Goal: Transaction & Acquisition: Purchase product/service

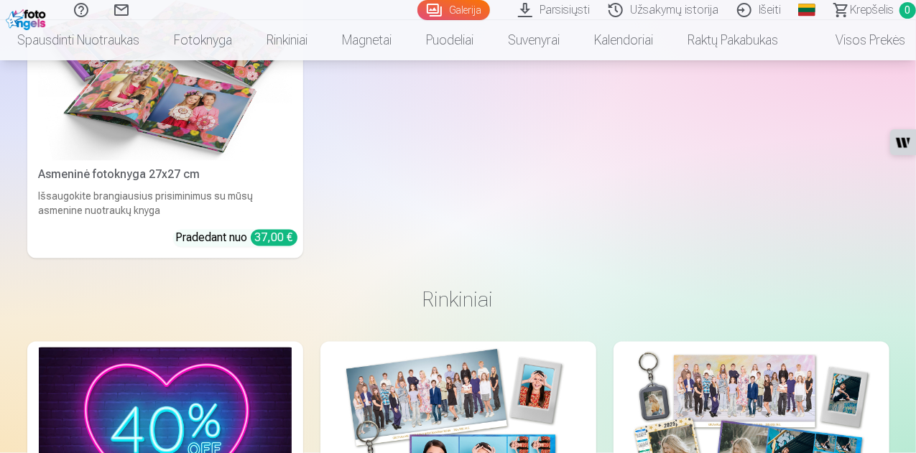
scroll to position [6755, 0]
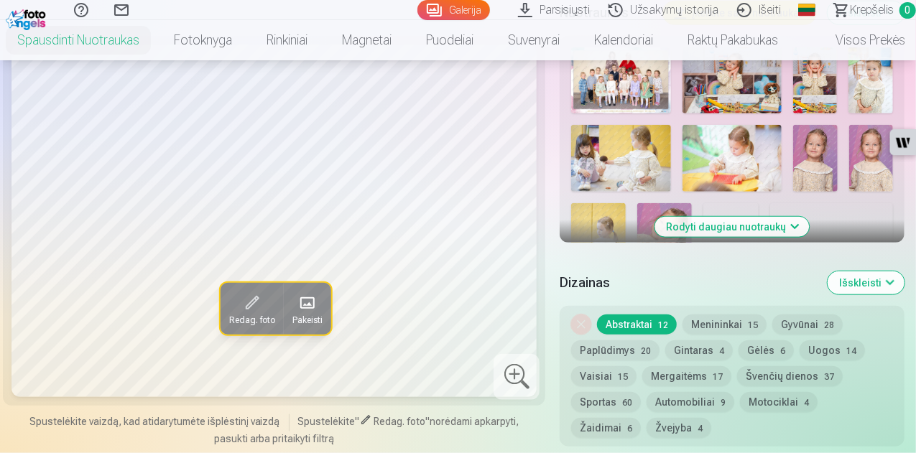
scroll to position [575, 0]
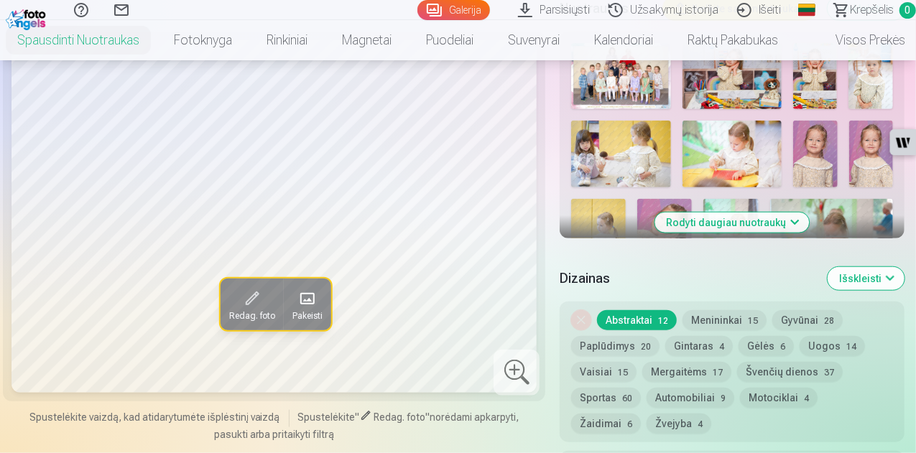
click at [770, 226] on button "Rodyti daugiau nuotraukų" at bounding box center [732, 223] width 154 height 20
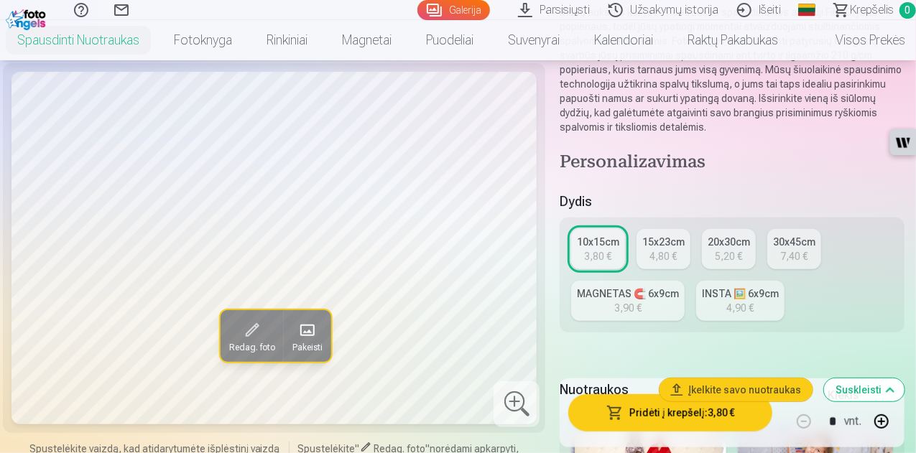
scroll to position [359, 0]
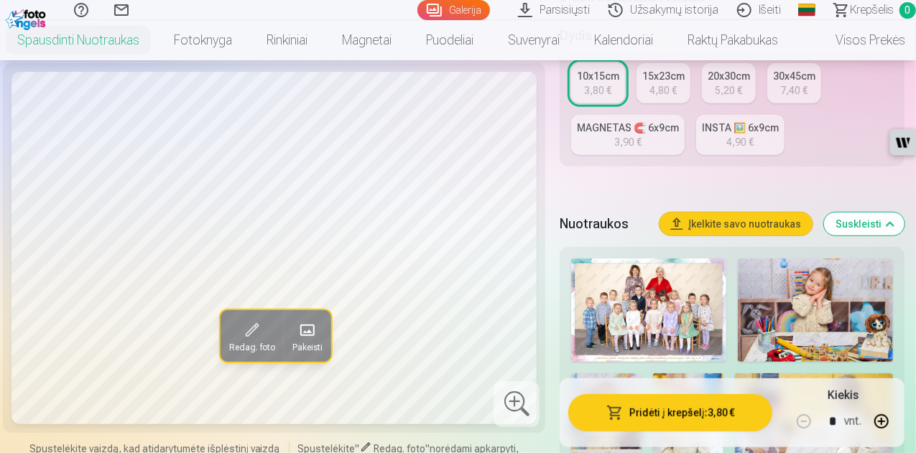
click at [678, 313] on img at bounding box center [648, 310] width 155 height 103
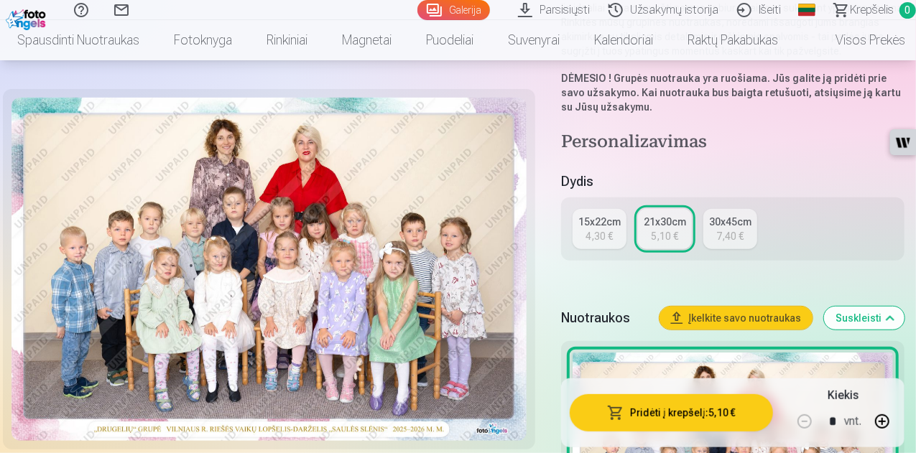
scroll to position [287, 0]
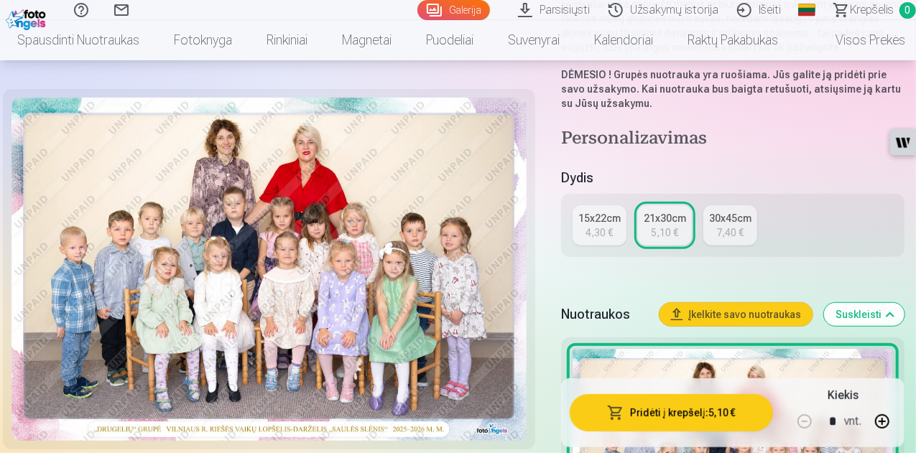
click at [596, 222] on div "15x22cm" at bounding box center [599, 218] width 42 height 14
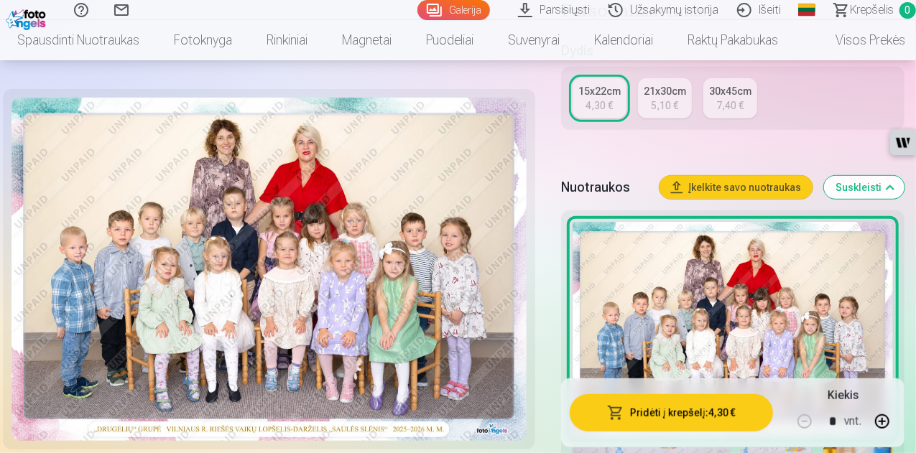
scroll to position [359, 0]
click at [655, 419] on button "Pridėti į krepšelį : 4,30 €" at bounding box center [671, 413] width 203 height 37
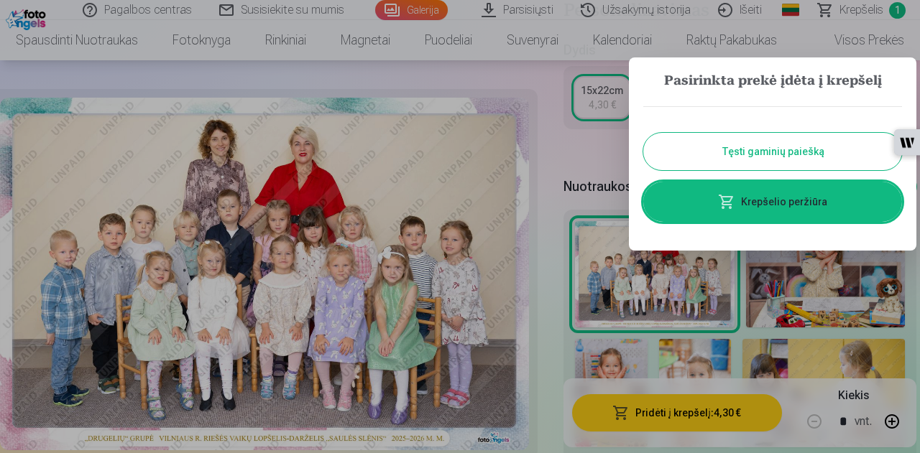
click at [808, 150] on button "Tęsti gaminių paiešką" at bounding box center [772, 151] width 259 height 37
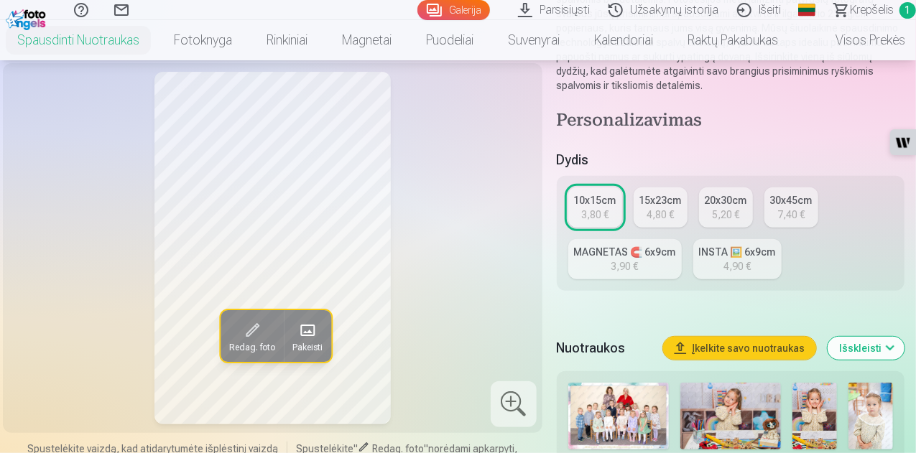
scroll to position [287, 0]
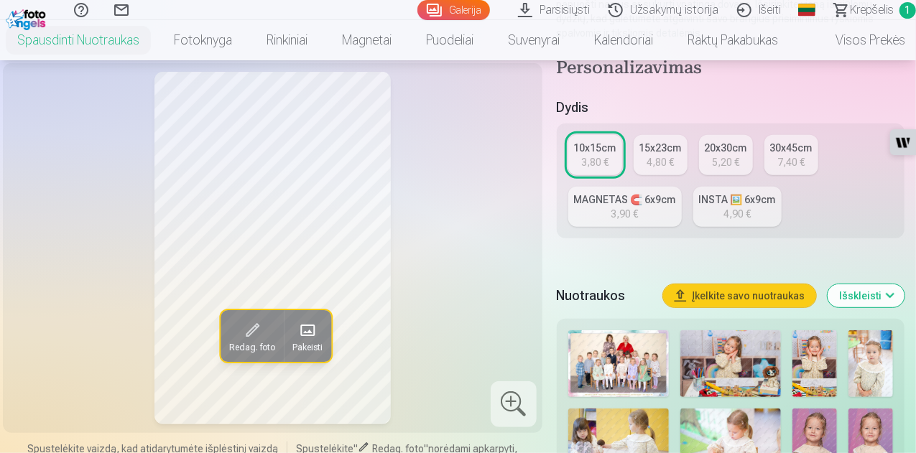
click at [710, 367] on img at bounding box center [731, 364] width 101 height 67
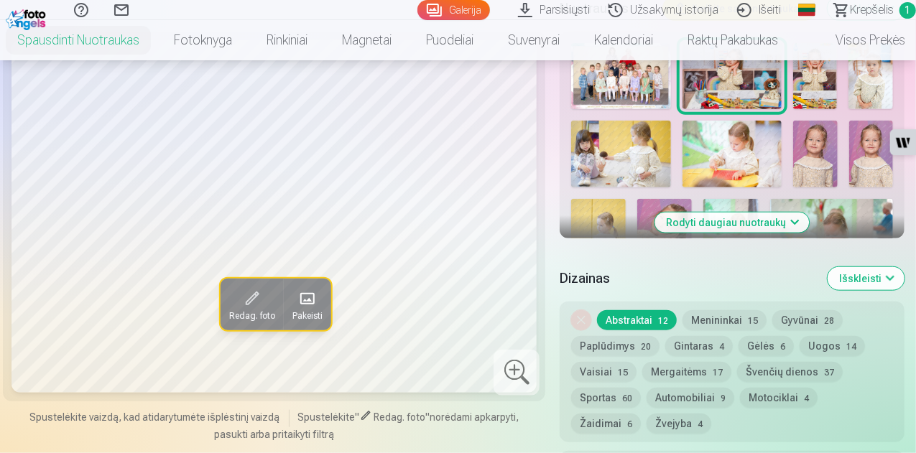
scroll to position [719, 0]
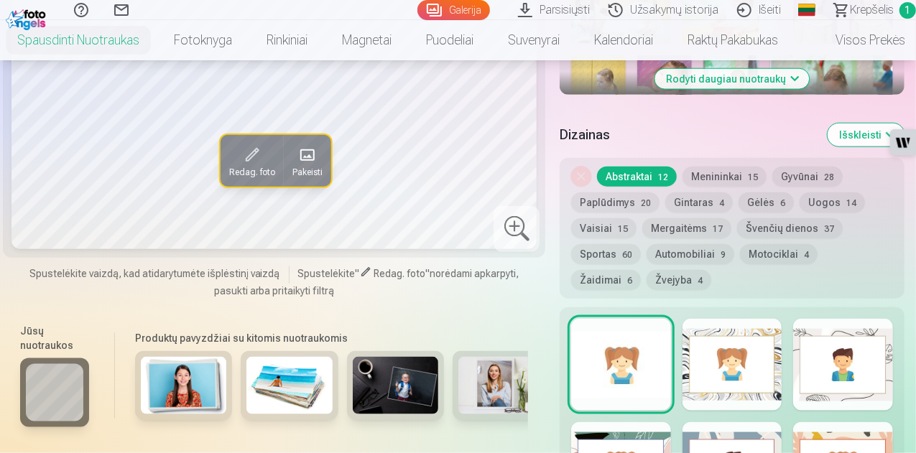
click at [644, 373] on div at bounding box center [621, 365] width 100 height 92
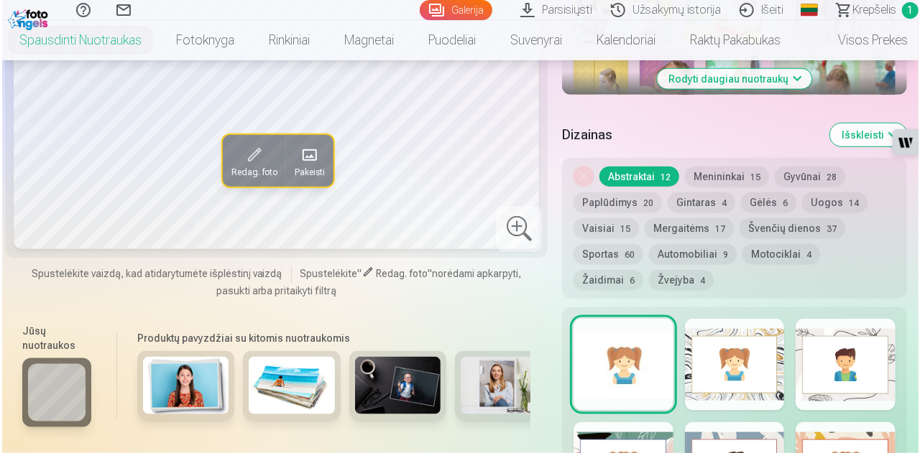
scroll to position [934, 0]
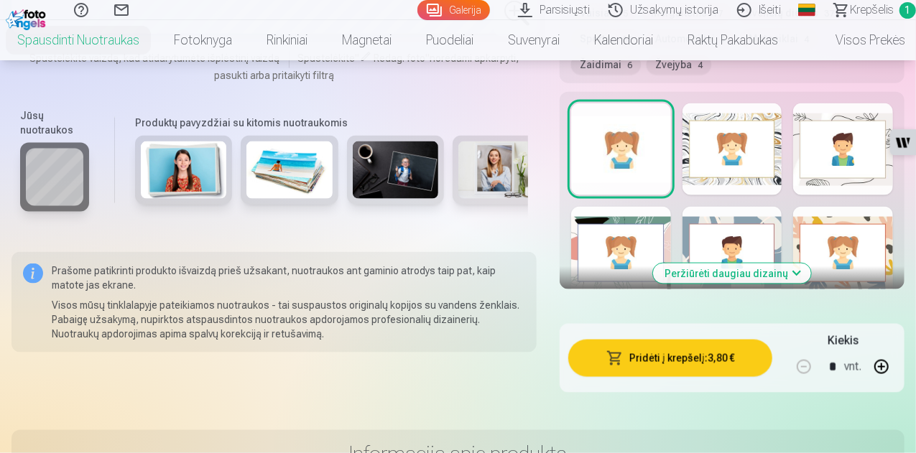
click at [706, 366] on button "Pridėti į krepšelį : 3,80 €" at bounding box center [670, 358] width 204 height 37
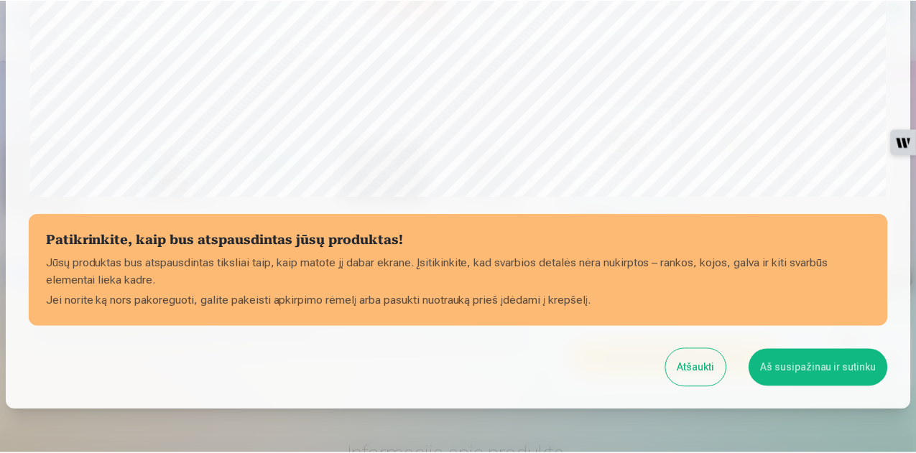
scroll to position [503, 0]
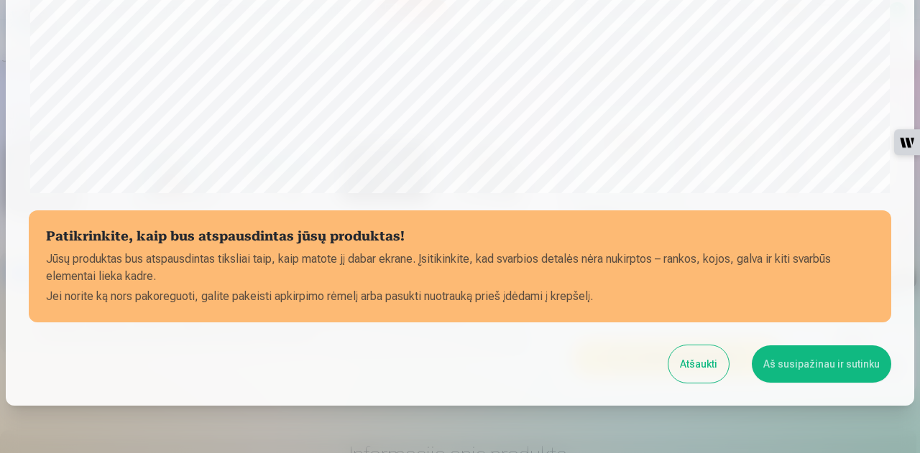
click at [820, 354] on button "Aš susipažinau ir sutinku" at bounding box center [821, 364] width 139 height 37
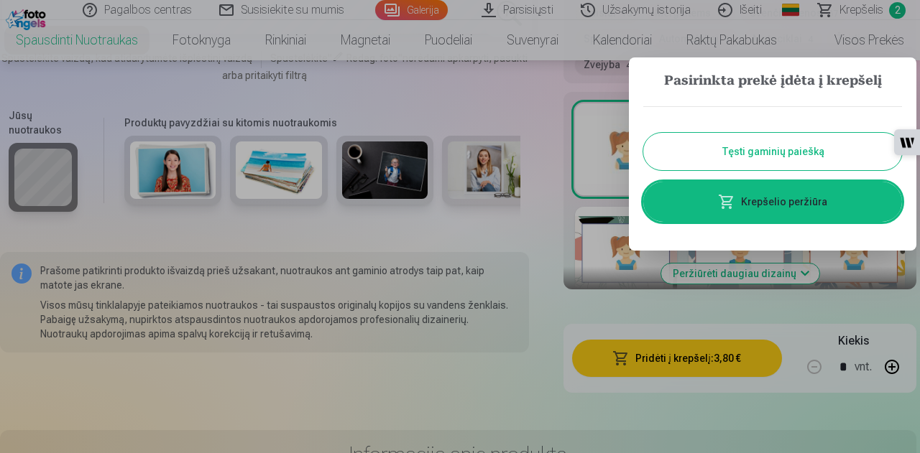
click at [800, 159] on button "Tęsti gaminių paiešką" at bounding box center [772, 151] width 259 height 37
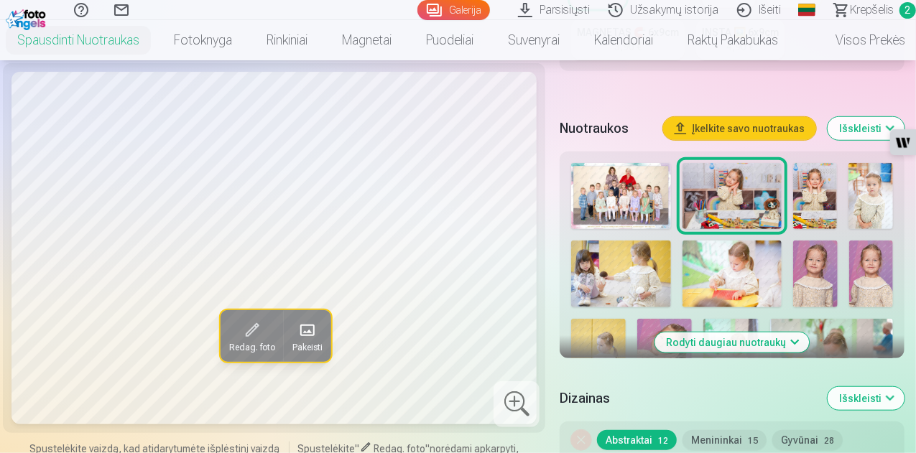
scroll to position [359, 0]
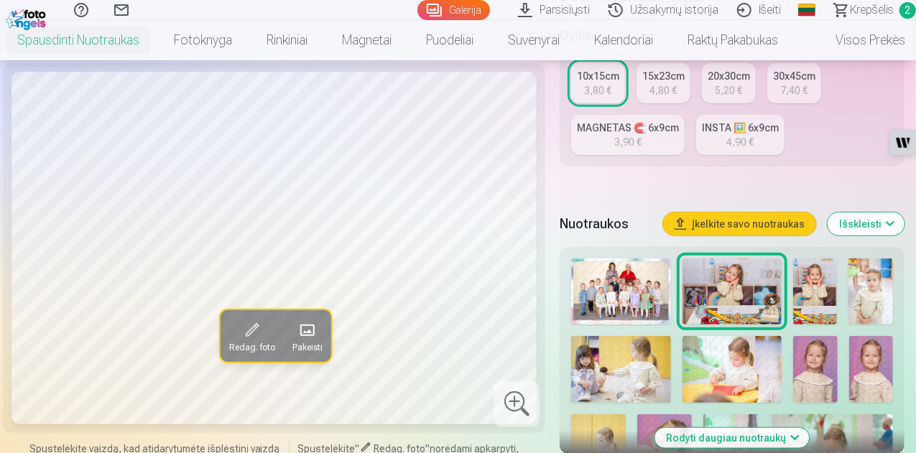
click at [838, 290] on img at bounding box center [815, 292] width 45 height 66
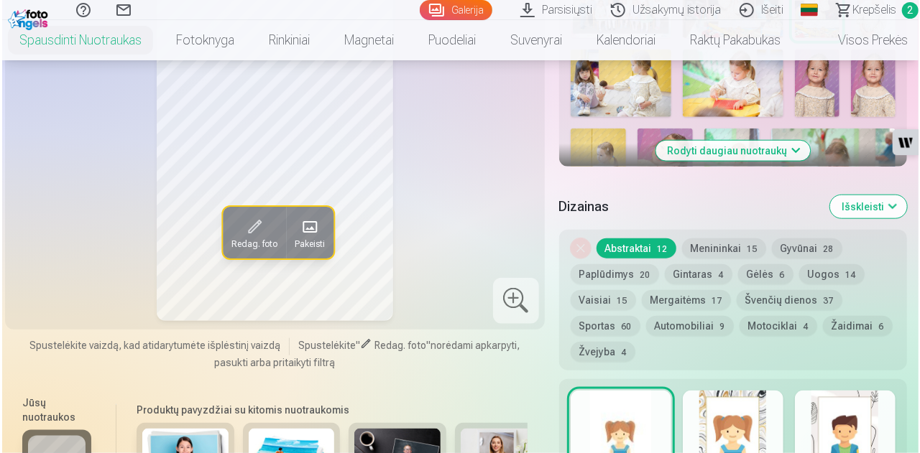
scroll to position [862, 0]
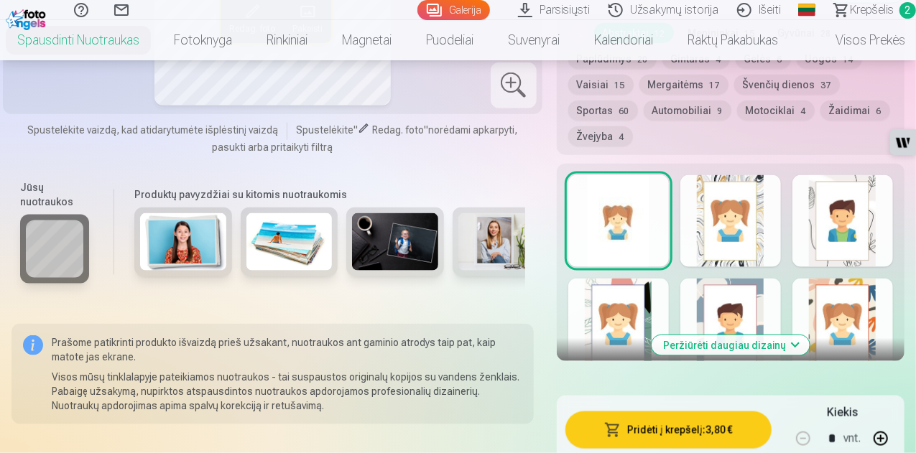
click at [716, 438] on button "Pridėti į krepšelį : 3,80 €" at bounding box center [669, 430] width 206 height 37
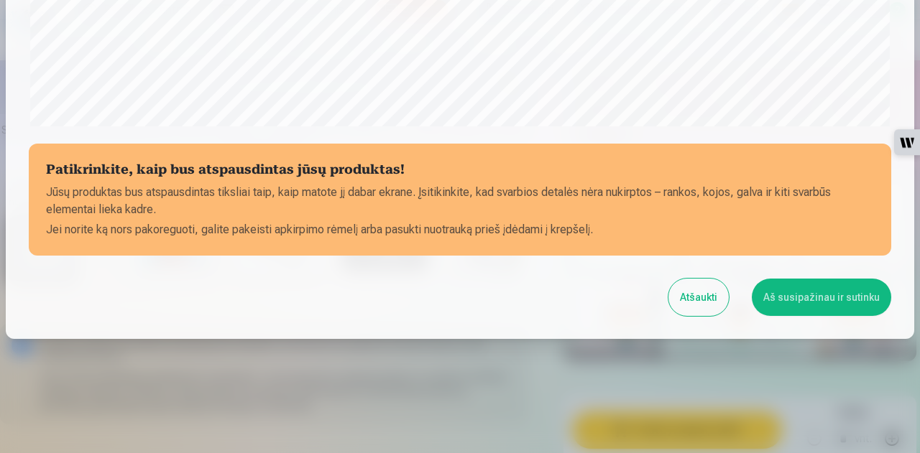
click at [827, 300] on button "Aš susipažinau ir sutinku" at bounding box center [821, 297] width 139 height 37
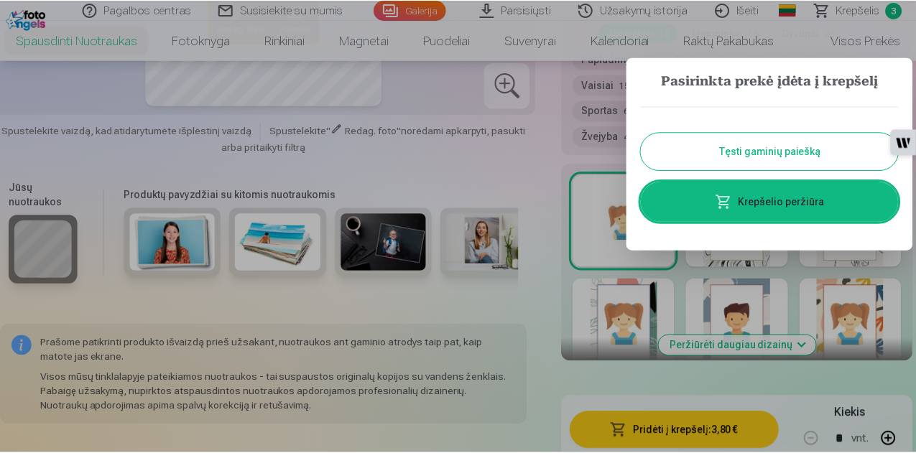
scroll to position [568, 0]
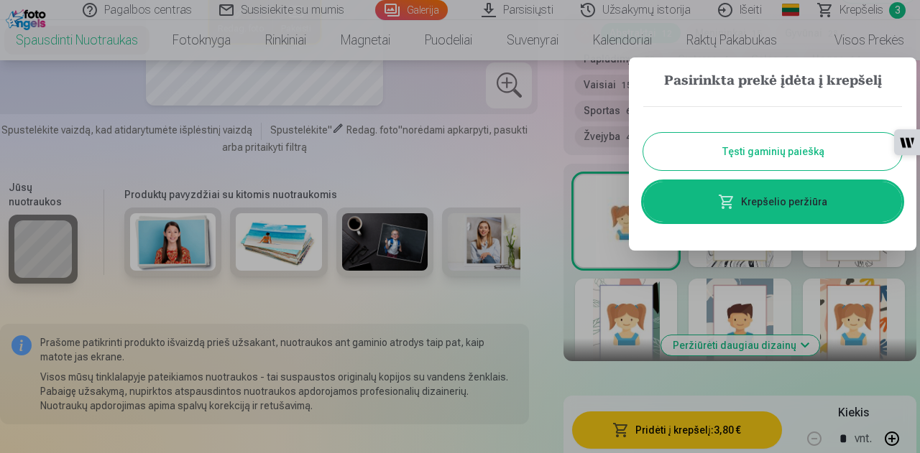
click at [798, 157] on button "Tęsti gaminių paiešką" at bounding box center [772, 151] width 259 height 37
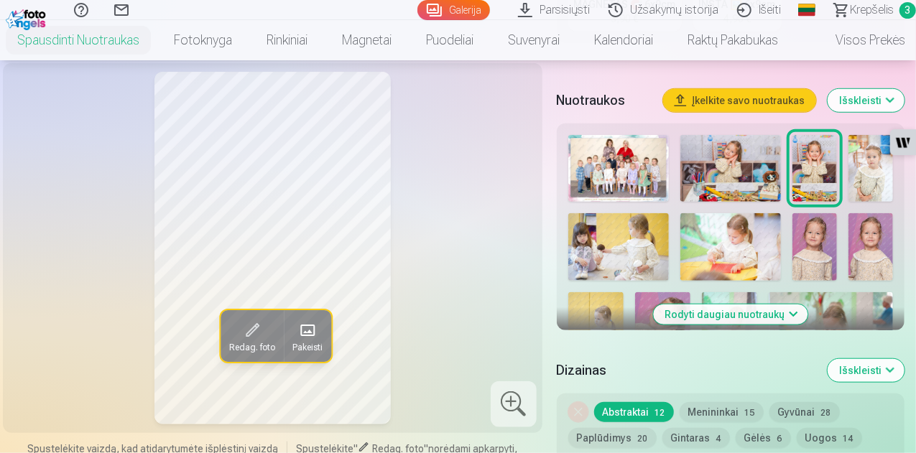
scroll to position [431, 0]
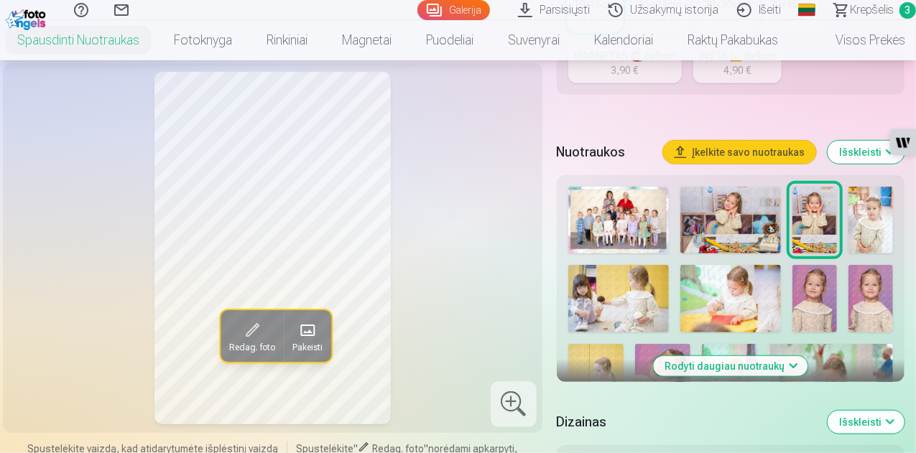
click at [887, 221] on img at bounding box center [871, 220] width 45 height 67
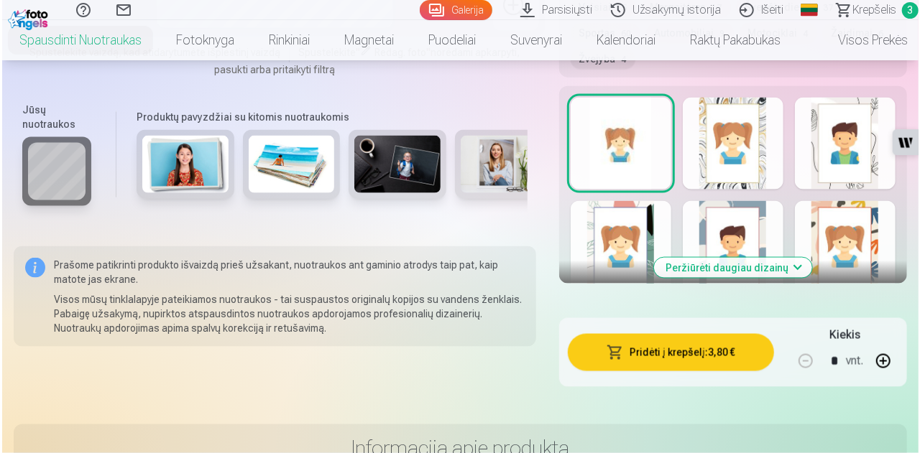
scroll to position [1006, 0]
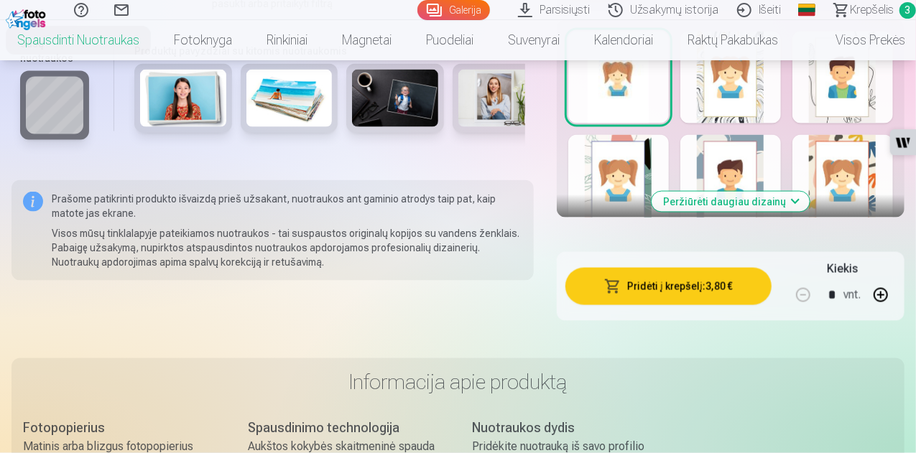
click at [713, 289] on button "Pridėti į krepšelį : 3,80 €" at bounding box center [669, 286] width 206 height 37
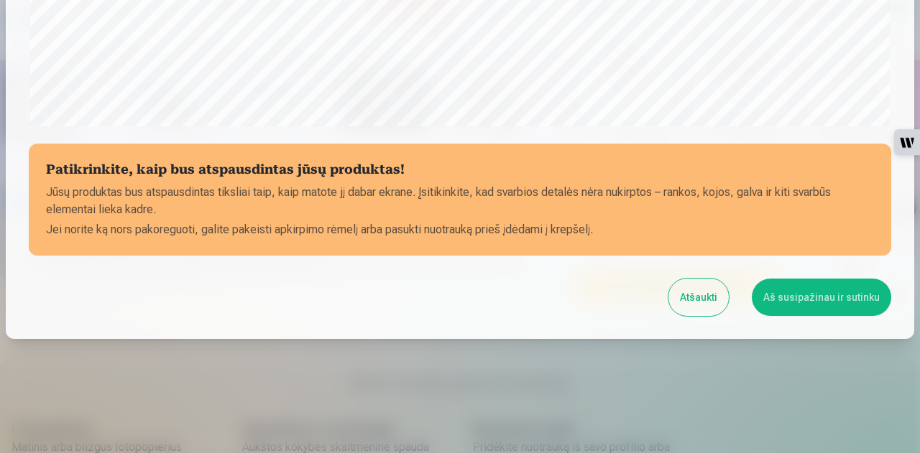
click at [819, 304] on button "Aš susipažinau ir sutinku" at bounding box center [821, 297] width 139 height 37
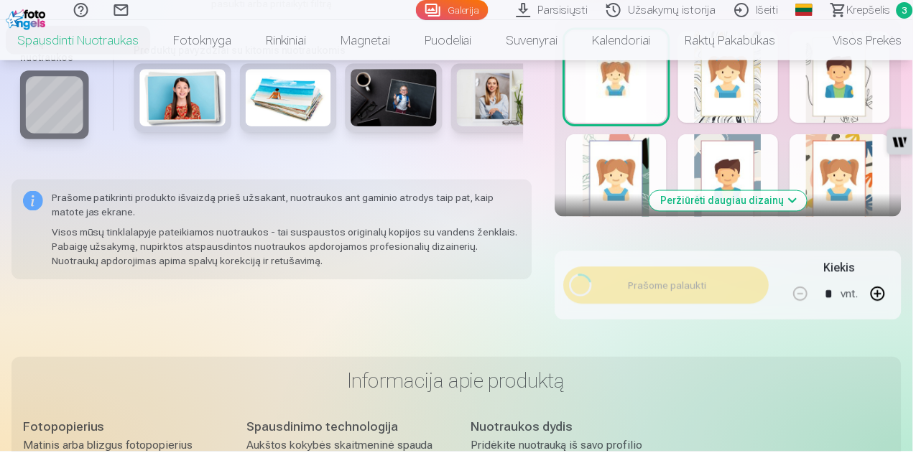
scroll to position [568, 0]
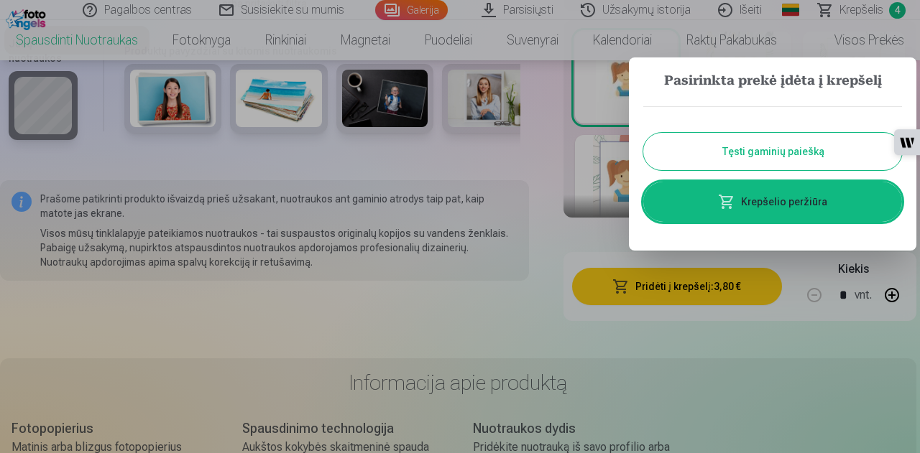
click at [816, 152] on button "Tęsti gaminių paiešką" at bounding box center [772, 151] width 259 height 37
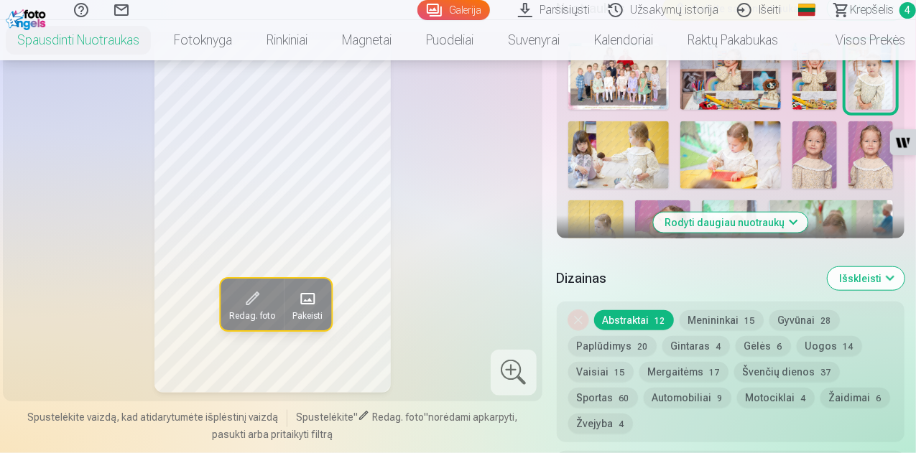
scroll to position [503, 0]
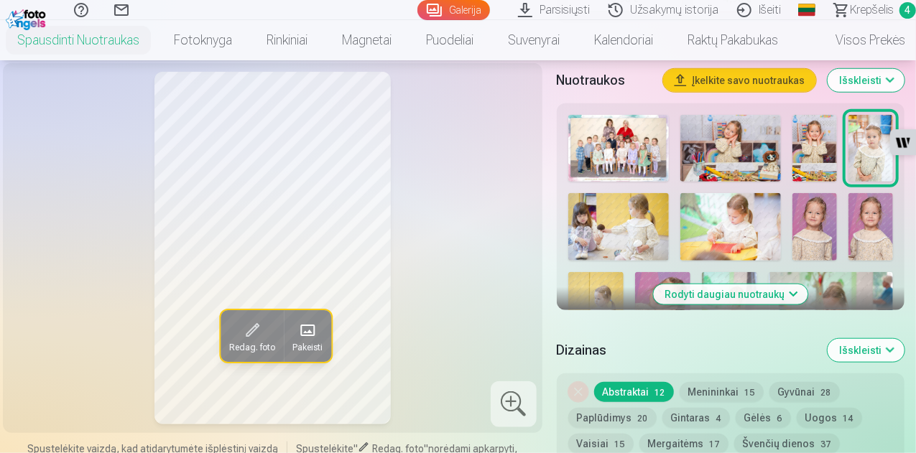
click at [619, 234] on img at bounding box center [618, 226] width 101 height 67
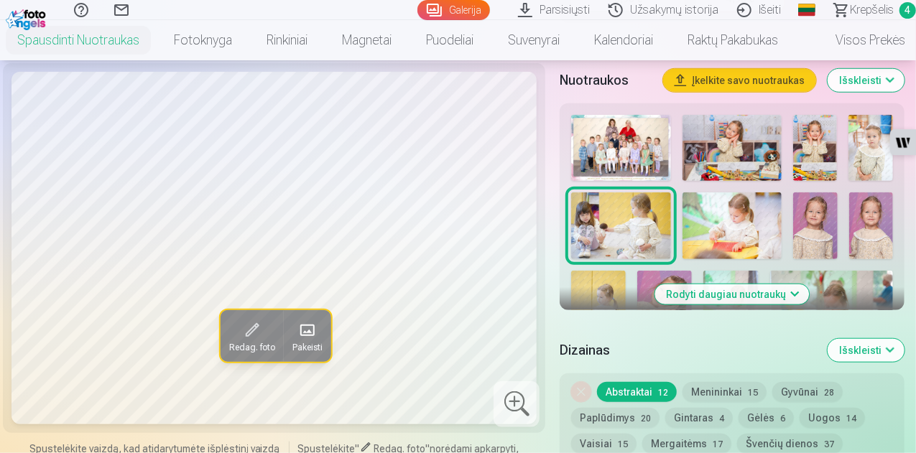
click at [744, 239] on img at bounding box center [732, 226] width 99 height 66
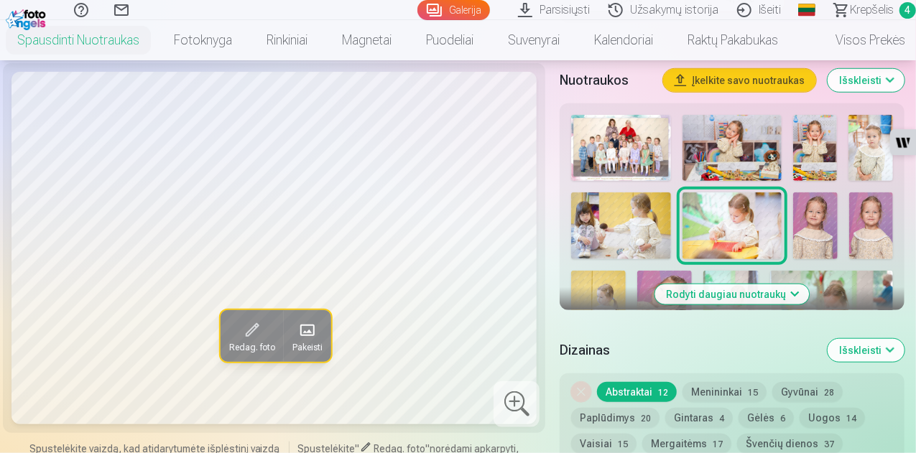
click at [519, 14] on link "Parsisiųsti" at bounding box center [556, 10] width 91 height 20
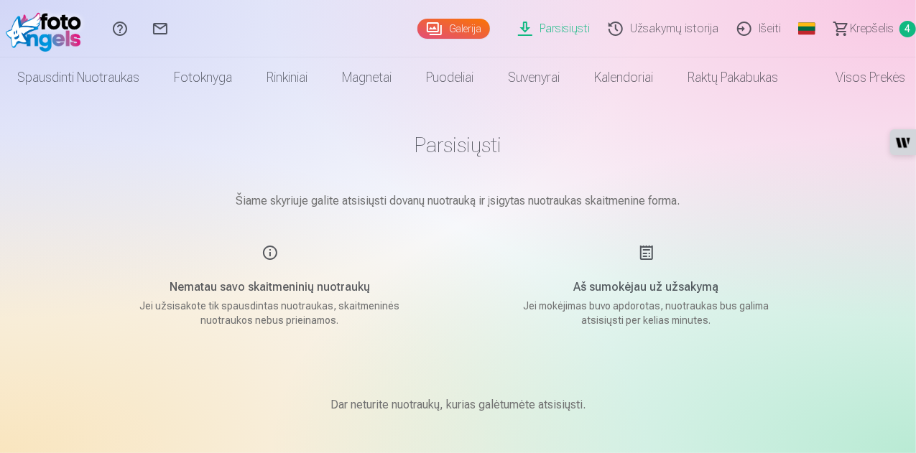
click at [422, 33] on link "Galerija" at bounding box center [454, 29] width 73 height 20
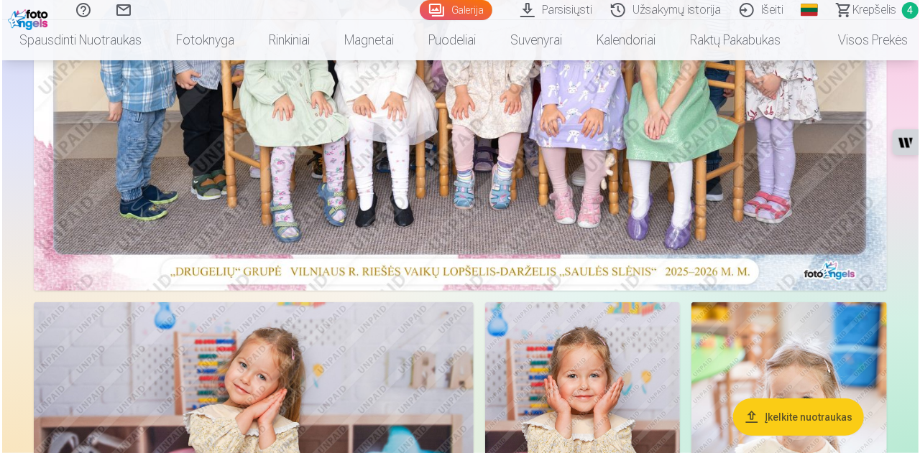
scroll to position [287, 0]
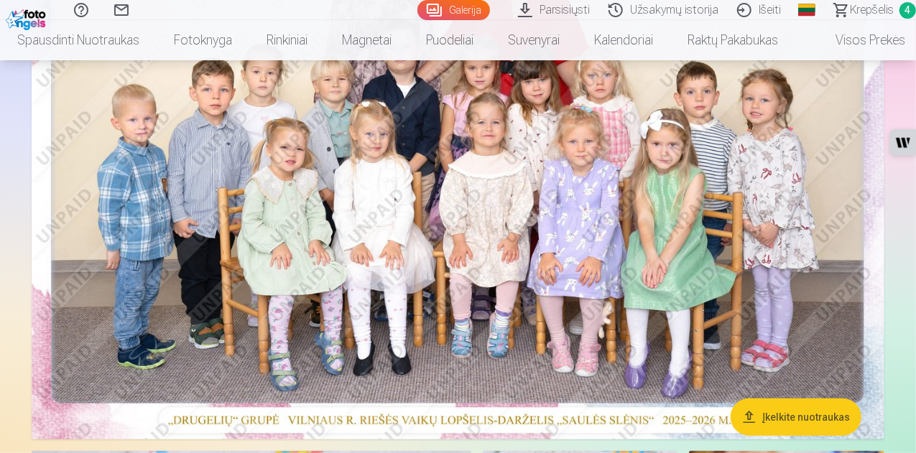
click at [433, 239] on img at bounding box center [458, 155] width 853 height 569
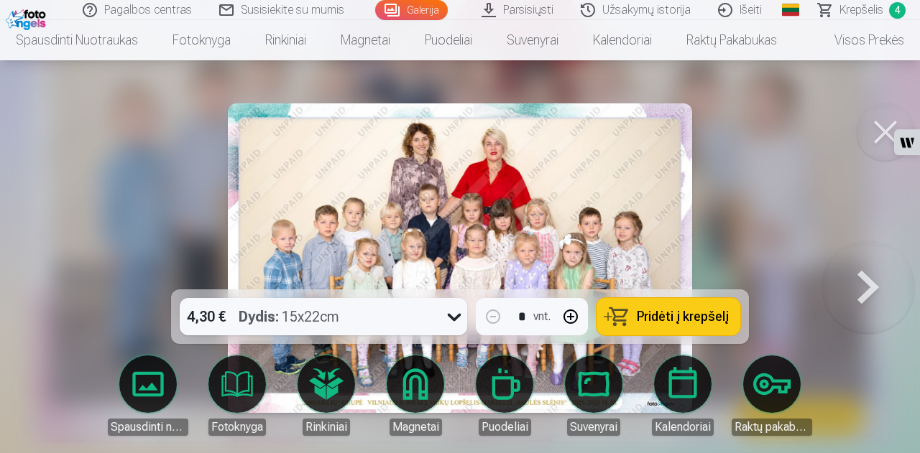
click at [512, 12] on link "Parsisiųsti" at bounding box center [518, 10] width 99 height 20
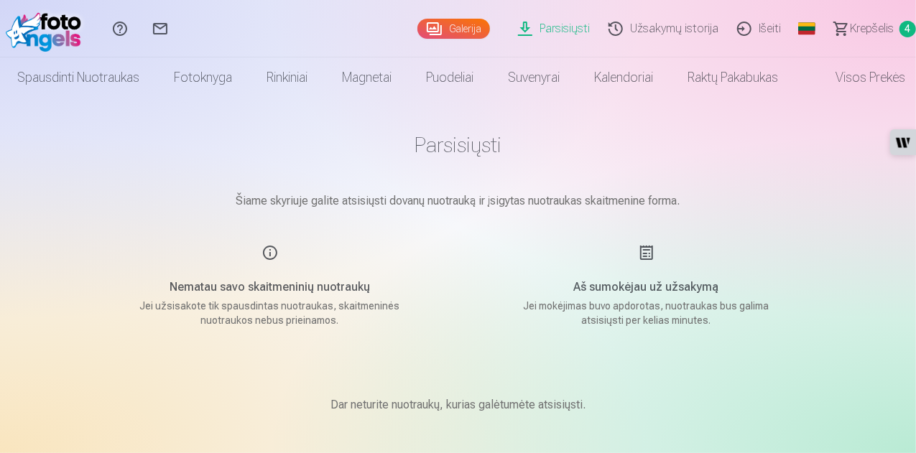
click at [857, 37] on span "Krepšelis" at bounding box center [872, 28] width 44 height 17
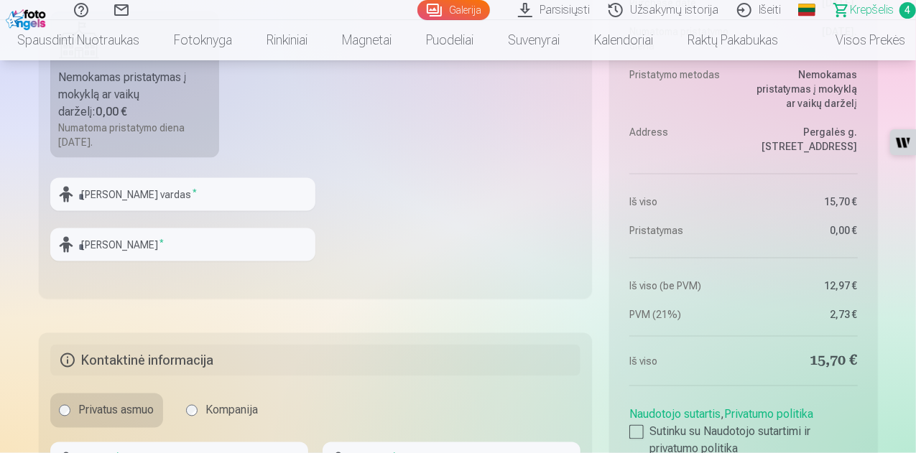
scroll to position [862, 0]
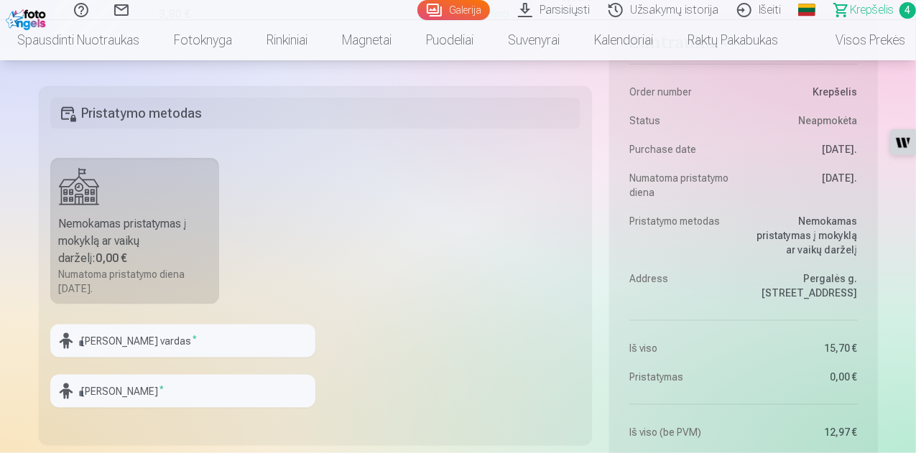
click at [183, 261] on div "Nemokamas pristatymas į mokyklą ar vaikų darželį : 0,00 €" at bounding box center [135, 242] width 152 height 52
click at [106, 221] on div "Nemokamas pristatymas į mokyklą ar vaikų darželį : 0,00 €" at bounding box center [135, 242] width 152 height 52
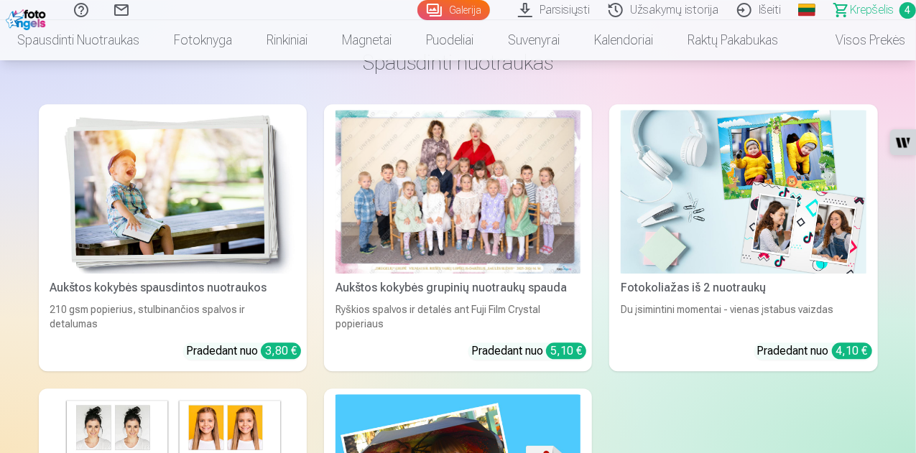
scroll to position [1581, 0]
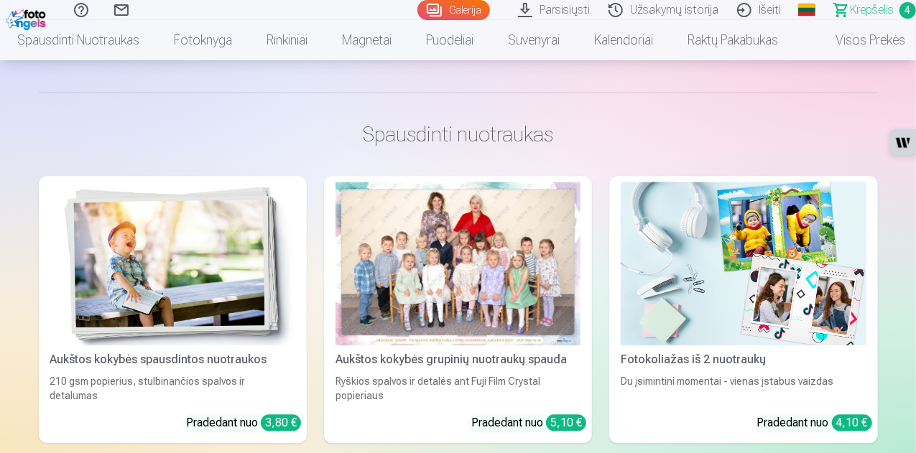
click at [418, 16] on link "Galerija" at bounding box center [454, 10] width 73 height 20
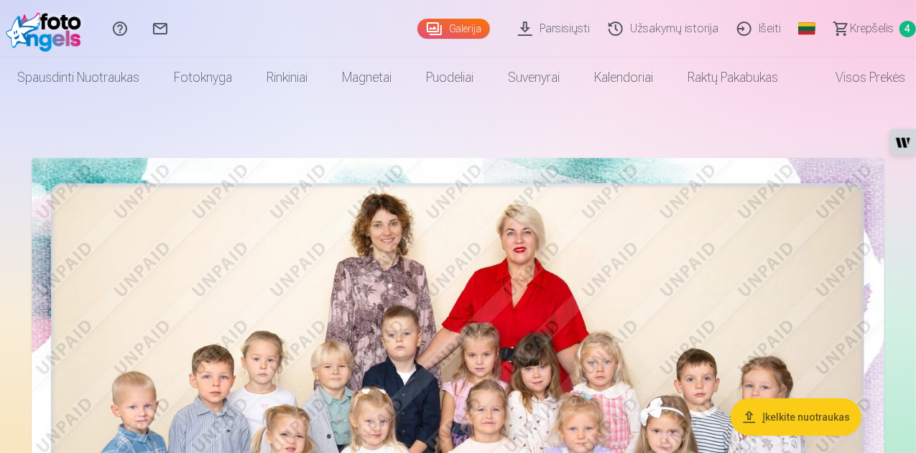
click at [794, 420] on button "Įkelkite nuotraukas" at bounding box center [796, 417] width 131 height 37
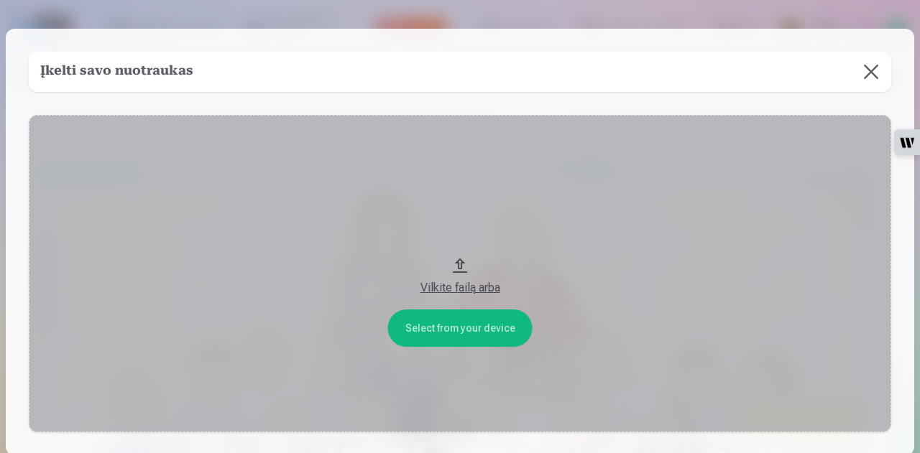
click at [880, 75] on button at bounding box center [871, 72] width 40 height 40
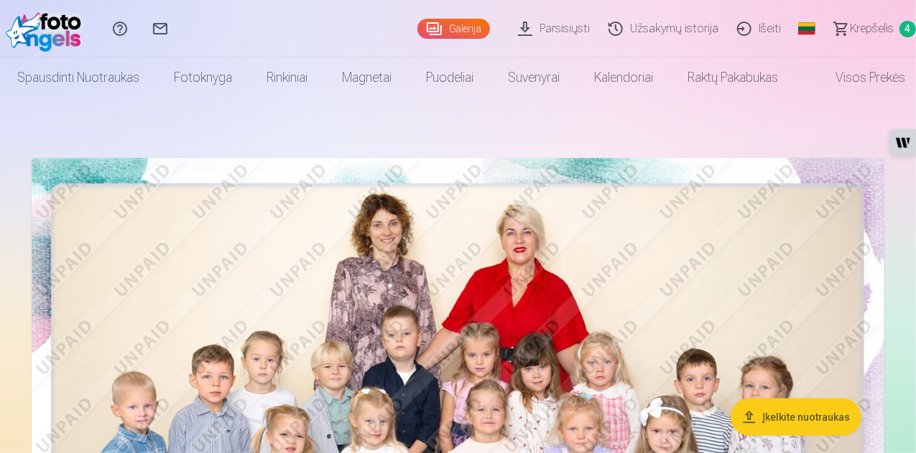
click at [875, 83] on link "Visos prekės" at bounding box center [858, 77] width 127 height 40
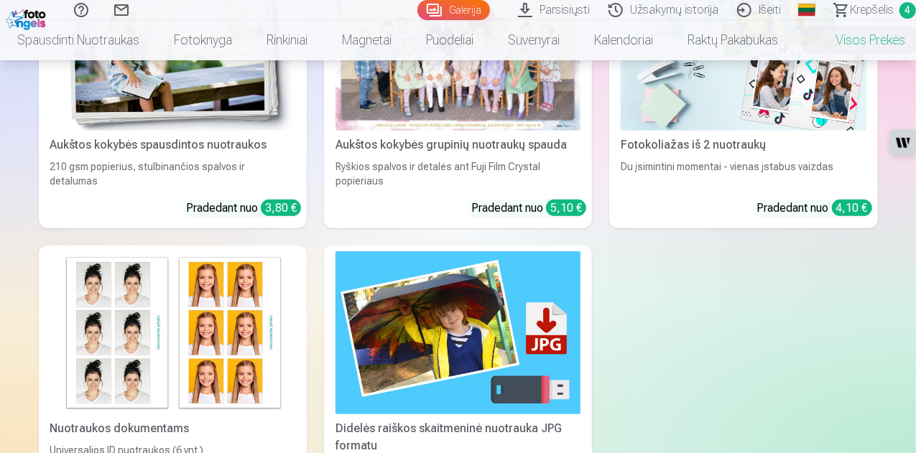
scroll to position [287, 0]
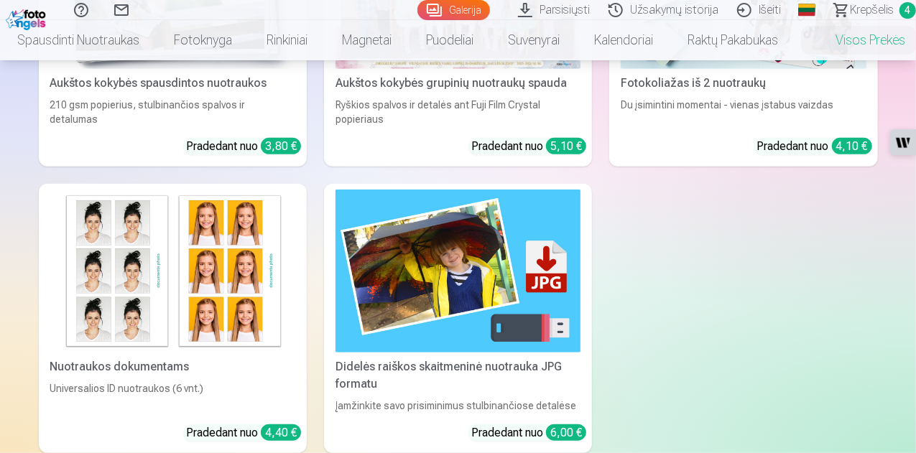
click at [330, 359] on div "Didelės raiškos skaitmeninė nuotrauka JPG formatu" at bounding box center [458, 376] width 257 height 34
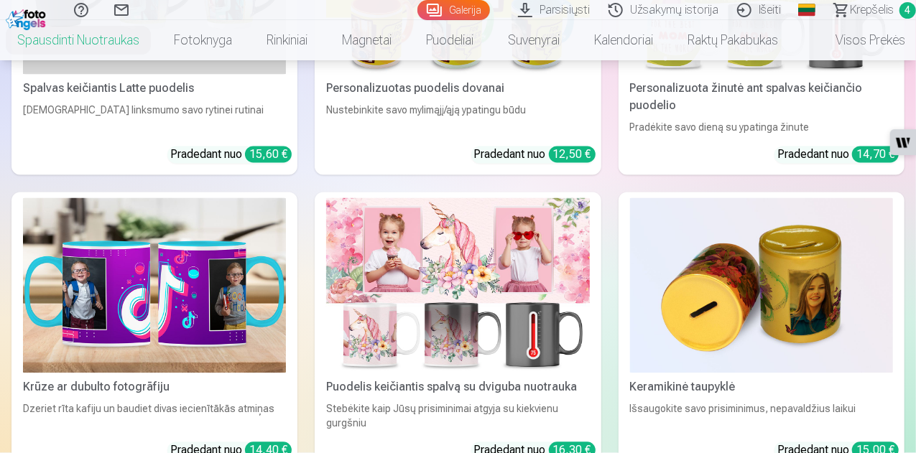
scroll to position [4383, 0]
